Goal: Browse casually

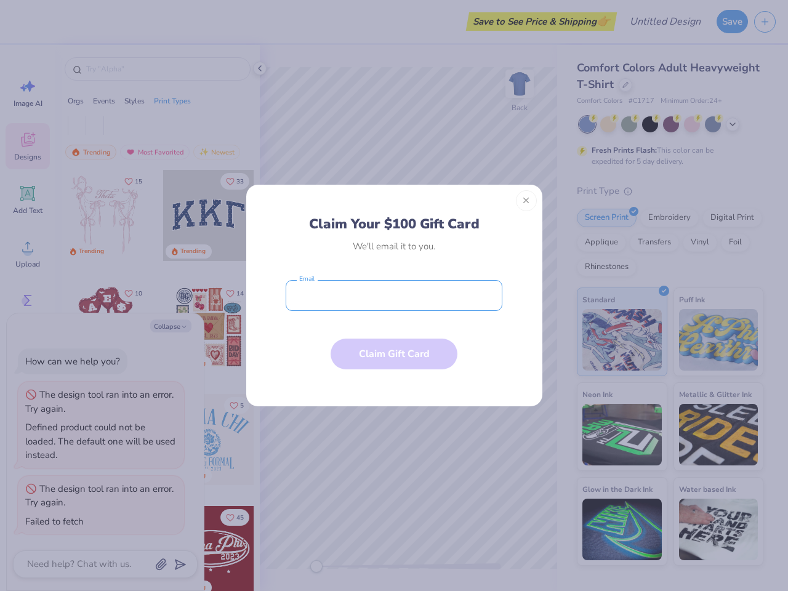
type textarea "x"
click at [394, 296] on input "email" at bounding box center [394, 295] width 217 height 31
click at [526, 201] on button "Close" at bounding box center [526, 200] width 21 height 21
